Goal: Task Accomplishment & Management: Complete application form

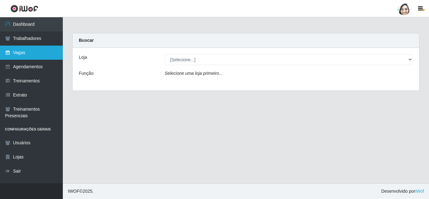
click at [19, 54] on link "Vagas" at bounding box center [31, 53] width 63 height 14
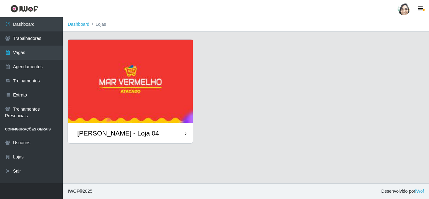
click at [117, 140] on div "[PERSON_NAME] - Loja 04" at bounding box center [130, 133] width 125 height 20
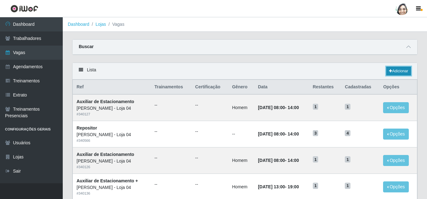
click at [405, 71] on link "Adicionar" at bounding box center [398, 71] width 25 height 9
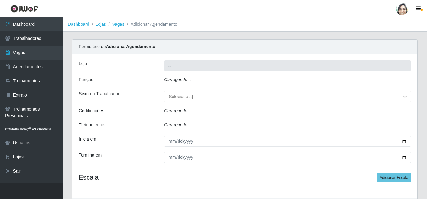
type input "[PERSON_NAME] - Loja 04"
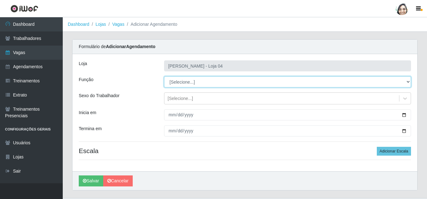
click at [189, 83] on select "[Selecione...] ASG ASG + ASG ++ Auxiliar de Depósito Auxiliar de Depósito + Aux…" at bounding box center [287, 81] width 247 height 11
select select "22"
click at [164, 76] on select "[Selecione...] ASG ASG + ASG ++ Auxiliar de Depósito Auxiliar de Depósito + Aux…" at bounding box center [287, 81] width 247 height 11
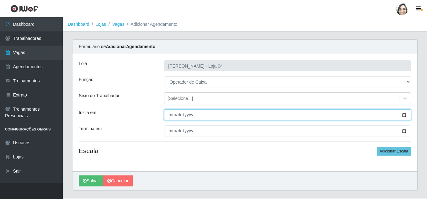
click at [167, 115] on input "Inicia em" at bounding box center [287, 114] width 247 height 11
click at [170, 111] on input "Inicia em" at bounding box center [287, 114] width 247 height 11
type input "2025-09-01"
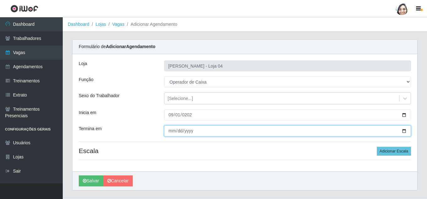
click at [167, 135] on input "Termina em" at bounding box center [287, 130] width 247 height 11
type input "2025-09-01"
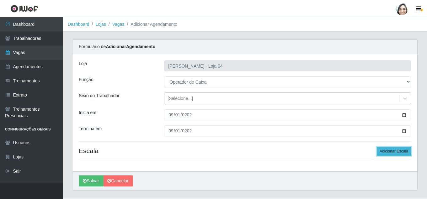
click at [387, 152] on button "Adicionar Escala" at bounding box center [394, 151] width 34 height 9
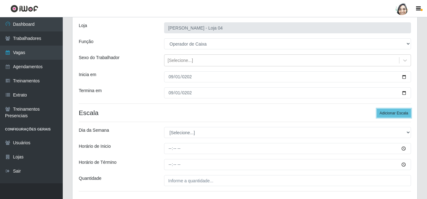
scroll to position [63, 0]
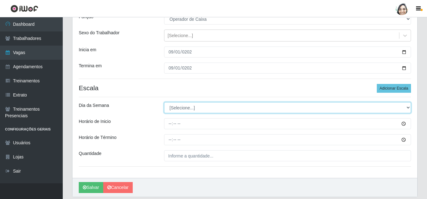
click at [192, 108] on select "[Selecione...] Segunda Terça Quarta Quinta Sexta Sábado Domingo" at bounding box center [287, 107] width 247 height 11
select select "1"
click at [164, 102] on select "[Selecione...] Segunda Terça Quarta Quinta Sexta Sábado Domingo" at bounding box center [287, 107] width 247 height 11
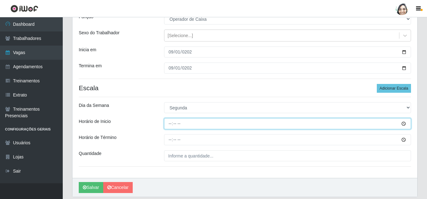
click at [165, 121] on input "Horário de Inicio" at bounding box center [287, 123] width 247 height 11
type input "12:20"
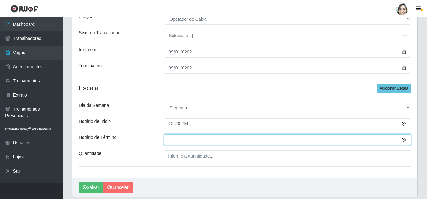
click at [171, 136] on input "Horário de Término" at bounding box center [287, 139] width 247 height 11
type input "18:20"
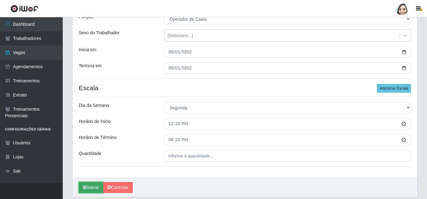
click at [91, 187] on button "Salvar" at bounding box center [91, 187] width 24 height 11
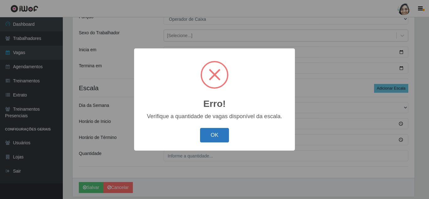
click at [222, 137] on button "OK" at bounding box center [214, 135] width 29 height 15
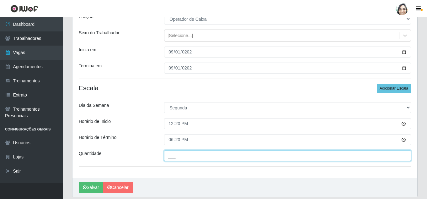
click at [181, 155] on input "___" at bounding box center [287, 155] width 247 height 11
type input "02_"
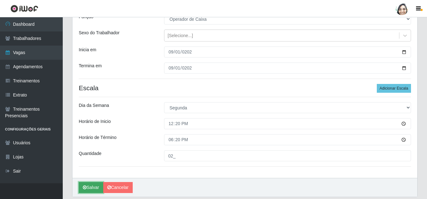
click at [92, 189] on button "Salvar" at bounding box center [91, 187] width 24 height 11
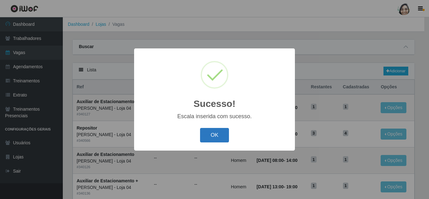
click at [206, 138] on button "OK" at bounding box center [214, 135] width 29 height 15
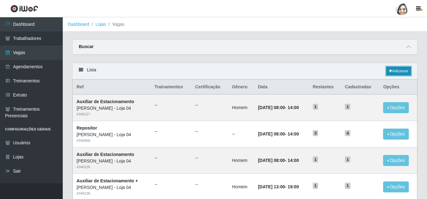
click at [395, 73] on link "Adicionar" at bounding box center [398, 71] width 25 height 9
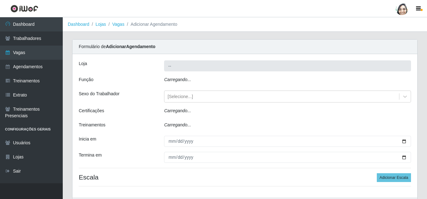
type input "[PERSON_NAME] - Loja 04"
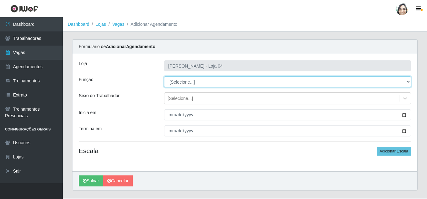
click at [196, 83] on select "[Selecione...] ASG ASG + ASG ++ Auxiliar de Depósito Auxiliar de Depósito + Aux…" at bounding box center [287, 81] width 247 height 11
select select "22"
click at [164, 76] on select "[Selecione...] ASG ASG + ASG ++ Auxiliar de Depósito Auxiliar de Depósito + Aux…" at bounding box center [287, 81] width 247 height 11
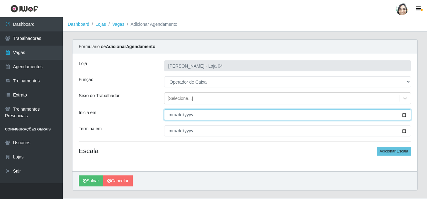
click at [174, 113] on input "Inicia em" at bounding box center [287, 114] width 247 height 11
type input "[DATE]"
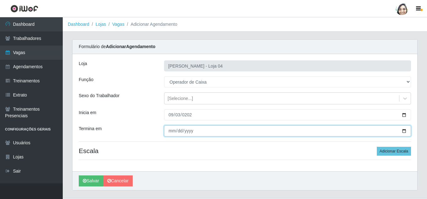
click at [174, 129] on input "Termina em" at bounding box center [287, 130] width 247 height 11
type input "[DATE]"
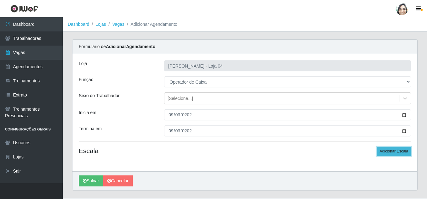
click at [402, 153] on button "Adicionar Escala" at bounding box center [394, 151] width 34 height 9
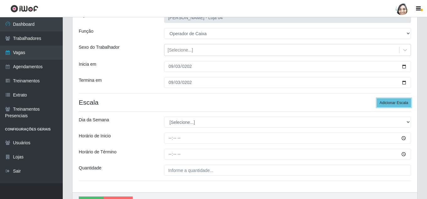
scroll to position [63, 0]
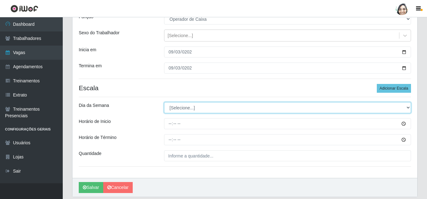
click at [174, 107] on select "[Selecione...] Segunda Terça Quarta Quinta Sexta Sábado Domingo" at bounding box center [287, 107] width 247 height 11
select select "2"
click at [164, 102] on select "[Selecione...] Segunda Terça Quarta Quinta Sexta Sábado Domingo" at bounding box center [287, 107] width 247 height 11
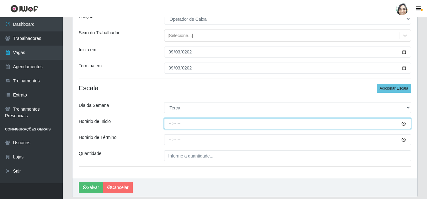
click at [172, 125] on input "Horário de Inicio" at bounding box center [287, 123] width 247 height 11
type input "08:20"
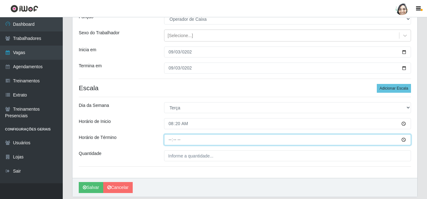
click at [170, 138] on input "Horário de Término" at bounding box center [287, 139] width 247 height 11
type input "14:20"
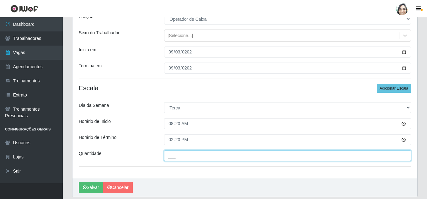
click at [179, 153] on input "___" at bounding box center [287, 155] width 247 height 11
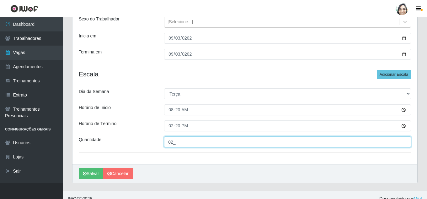
scroll to position [84, 0]
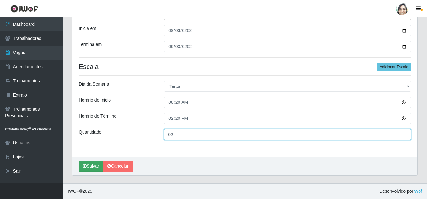
type input "02_"
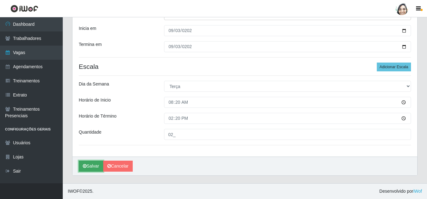
click at [89, 168] on button "Salvar" at bounding box center [91, 165] width 24 height 11
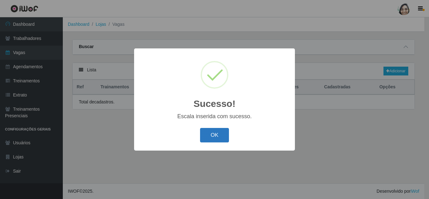
click at [212, 133] on button "OK" at bounding box center [214, 135] width 29 height 15
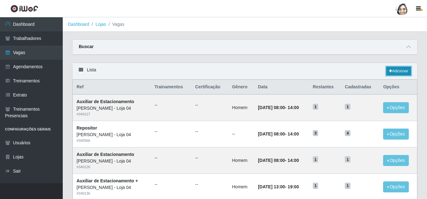
click at [410, 71] on link "Adicionar" at bounding box center [398, 71] width 25 height 9
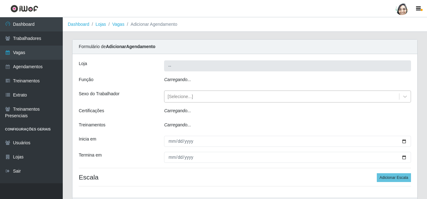
type input "[PERSON_NAME] - Loja 04"
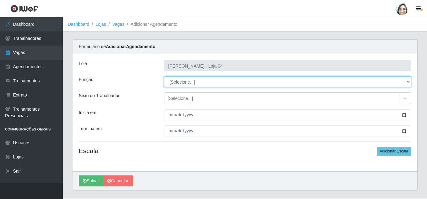
click at [187, 84] on select "[Selecione...] ASG ASG + ASG ++ Auxiliar de Depósito Auxiliar de Depósito + Aux…" at bounding box center [287, 81] width 247 height 11
select select "22"
click at [164, 76] on select "[Selecione...] ASG ASG + ASG ++ Auxiliar de Depósito Auxiliar de Depósito + Aux…" at bounding box center [287, 81] width 247 height 11
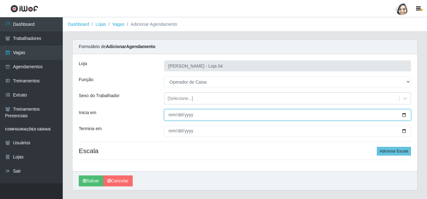
click at [171, 117] on input "Inicia em" at bounding box center [287, 114] width 247 height 11
type input "2025-09-04"
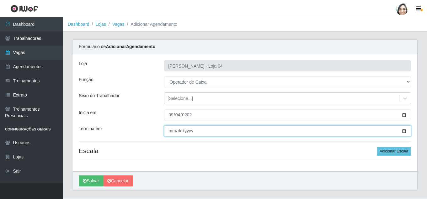
click at [171, 129] on input "Termina em" at bounding box center [287, 130] width 247 height 11
type input "2025-09-04"
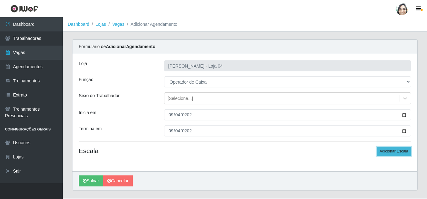
click at [392, 152] on button "Adicionar Escala" at bounding box center [394, 151] width 34 height 9
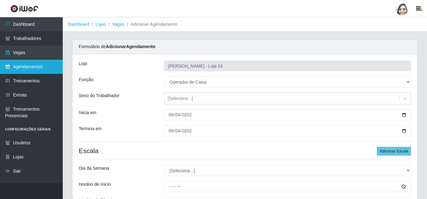
click at [25, 68] on link "Agendamentos" at bounding box center [31, 67] width 63 height 14
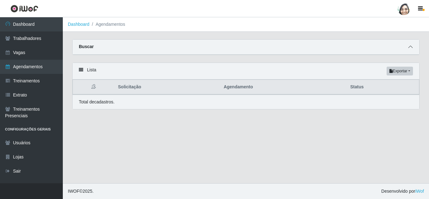
click at [409, 49] on icon at bounding box center [410, 47] width 4 height 4
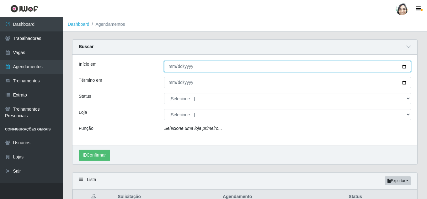
click at [168, 68] on input "Início em" at bounding box center [287, 66] width 247 height 11
type input "[DATE]"
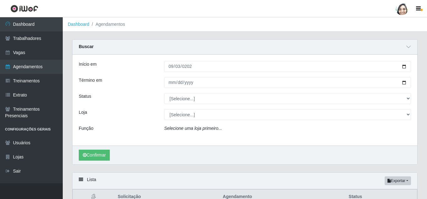
click at [174, 75] on div "Início em 2025-09-03 Término em Status [Selecione...] AGENDADO AGUARDANDO LIBER…" at bounding box center [245, 100] width 345 height 91
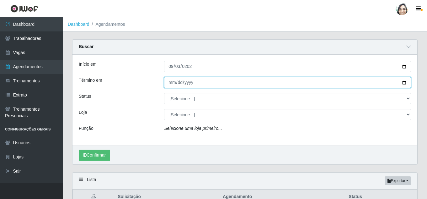
click at [169, 83] on input "Término em" at bounding box center [287, 82] width 247 height 11
type input "[DATE]"
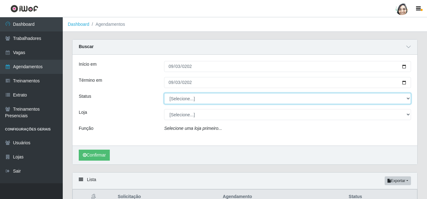
click at [177, 99] on select "[Selecione...] AGENDADO AGUARDANDO LIBERAR EM ANDAMENTO EM REVISÃO FINALIZADO C…" at bounding box center [287, 98] width 247 height 11
select select "AGENDADO"
click at [164, 93] on select "[Selecione...] AGENDADO AGUARDANDO LIBERAR EM ANDAMENTO EM REVISÃO FINALIZADO C…" at bounding box center [287, 98] width 247 height 11
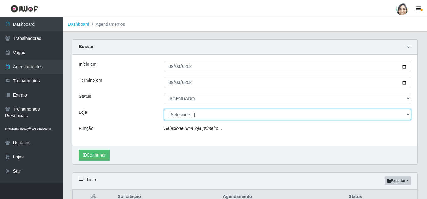
click at [185, 116] on select "[Selecione...] Mar Vermelho - Loja 04" at bounding box center [287, 114] width 247 height 11
select select "251"
click at [164, 109] on select "[Selecione...] Mar Vermelho - Loja 04" at bounding box center [287, 114] width 247 height 11
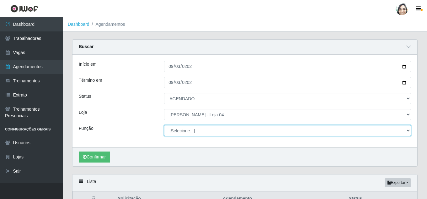
click at [178, 132] on select "[Selecione...] ASG ASG + ASG ++ Auxiliar de Depósito Auxiliar de Depósito + Aux…" at bounding box center [287, 130] width 247 height 11
select select "22"
click at [164, 125] on select "[Selecione...] ASG ASG + ASG ++ Auxiliar de Depósito Auxiliar de Depósito + Aux…" at bounding box center [287, 130] width 247 height 11
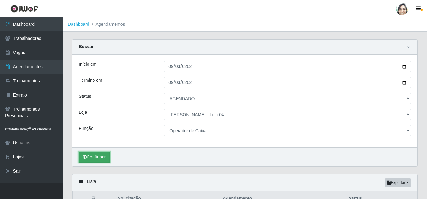
click at [89, 155] on button "Confirmar" at bounding box center [94, 156] width 31 height 11
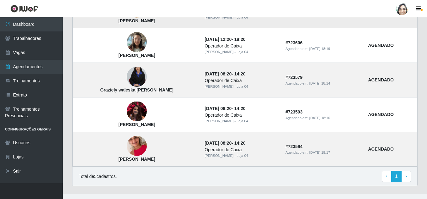
scroll to position [223, 0]
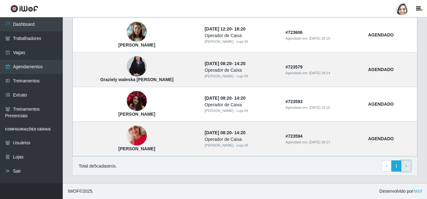
click at [406, 169] on link "› Next" at bounding box center [406, 165] width 10 height 11
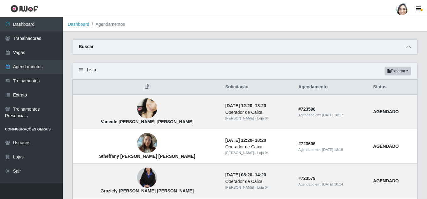
click at [406, 47] on span at bounding box center [409, 46] width 8 height 7
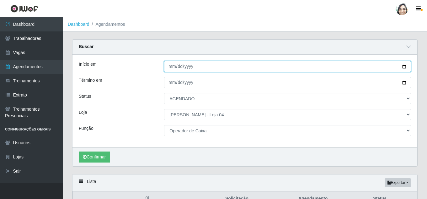
click at [172, 66] on input "[DATE]" at bounding box center [287, 66] width 247 height 11
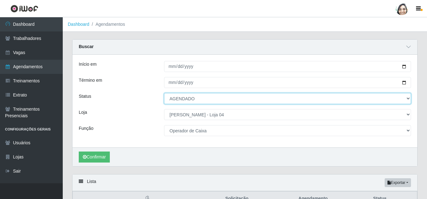
click at [201, 104] on select "[Selecione...] AGENDADO AGUARDANDO LIBERAR EM ANDAMENTO EM REVISÃO FINALIZADO C…" at bounding box center [287, 98] width 247 height 11
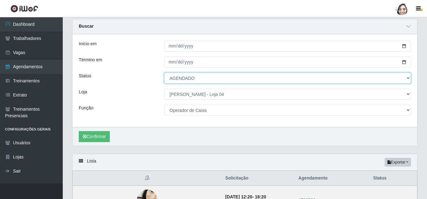
scroll to position [31, 0]
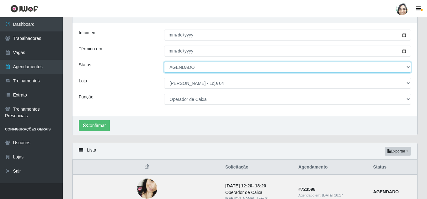
click at [193, 65] on select "[Selecione...] AGENDADO AGUARDANDO LIBERAR EM ANDAMENTO EM REVISÃO FINALIZADO C…" at bounding box center [287, 67] width 247 height 11
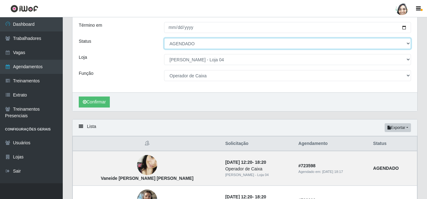
scroll to position [0, 0]
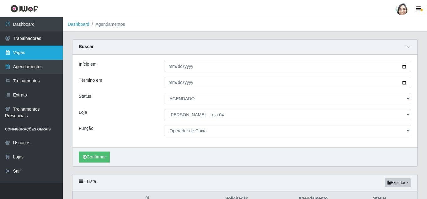
click at [37, 51] on link "Vagas" at bounding box center [31, 53] width 63 height 14
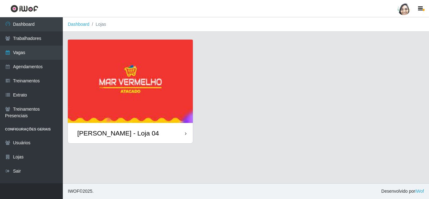
click at [125, 130] on div "[PERSON_NAME] - Loja 04" at bounding box center [118, 133] width 82 height 8
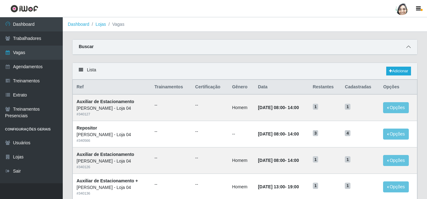
click at [410, 45] on span at bounding box center [409, 46] width 8 height 7
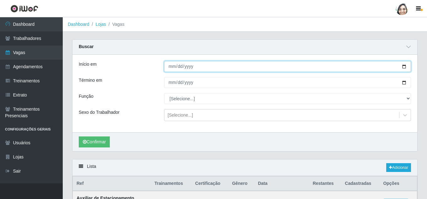
click at [173, 64] on input "Início em" at bounding box center [287, 66] width 247 height 11
type input "[DATE]"
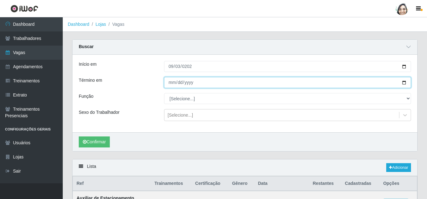
click at [168, 83] on input "Término em" at bounding box center [287, 82] width 247 height 11
type input "[DATE]"
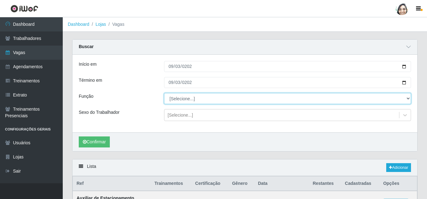
click at [173, 96] on select "[Selecione...] ASG ASG + ASG ++ Auxiliar de Depósito Auxiliar de Depósito + Aux…" at bounding box center [287, 98] width 247 height 11
select select "22"
click at [164, 93] on select "[Selecione...] ASG ASG + ASG ++ Auxiliar de Depósito Auxiliar de Depósito + Aux…" at bounding box center [287, 98] width 247 height 11
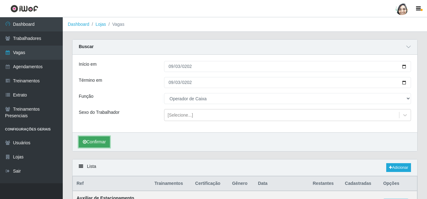
click at [93, 142] on button "Confirmar" at bounding box center [94, 141] width 31 height 11
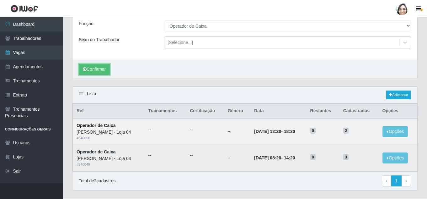
scroll to position [88, 0]
